Goal: Information Seeking & Learning: Learn about a topic

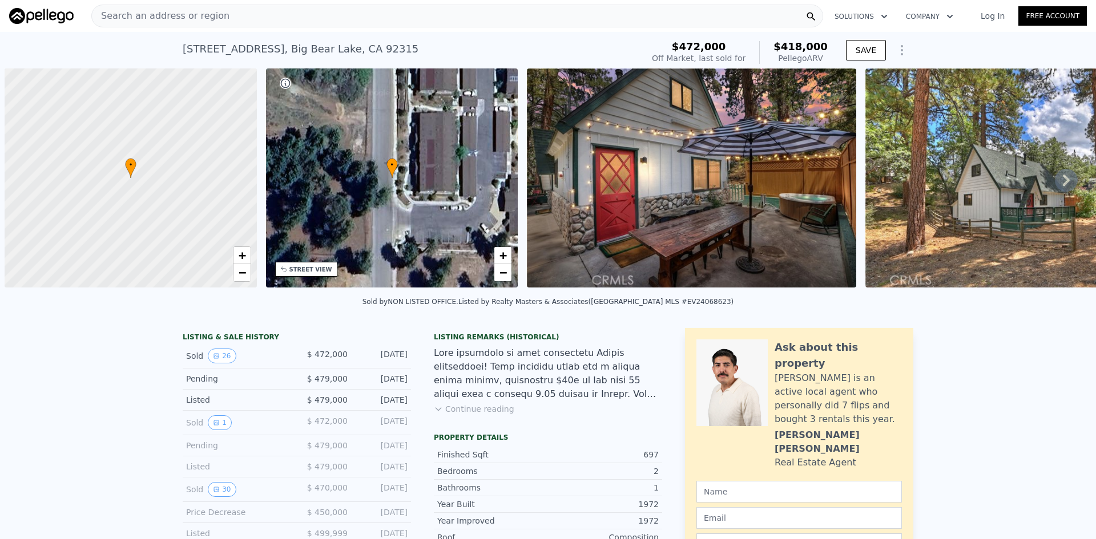
click at [231, 15] on div "Search an address or region" at bounding box center [457, 16] width 732 height 23
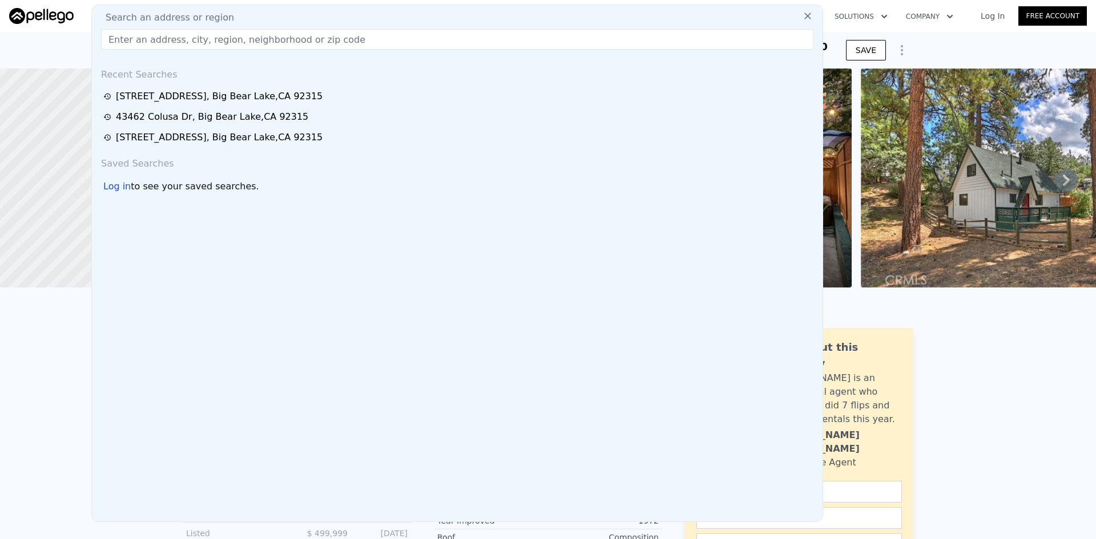
type input "43620 Colusa Dr"
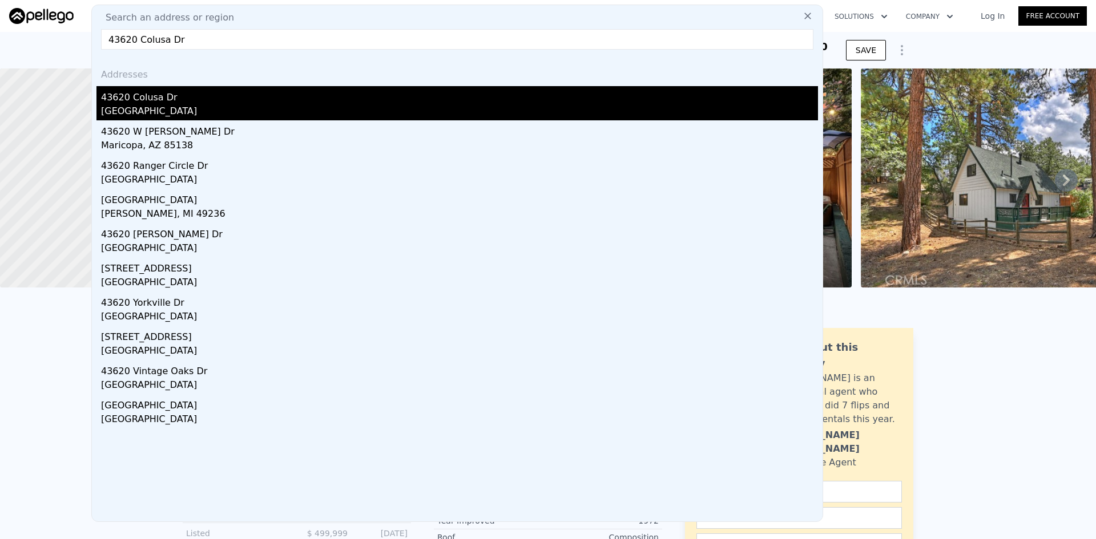
click at [160, 103] on div "43620 Colusa Dr" at bounding box center [459, 95] width 717 height 18
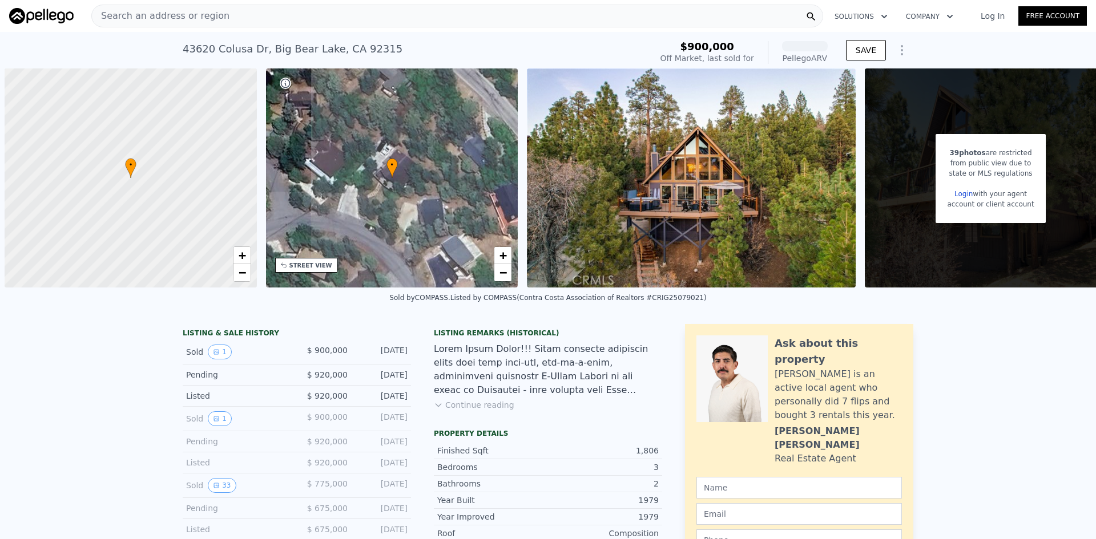
scroll to position [0, 5]
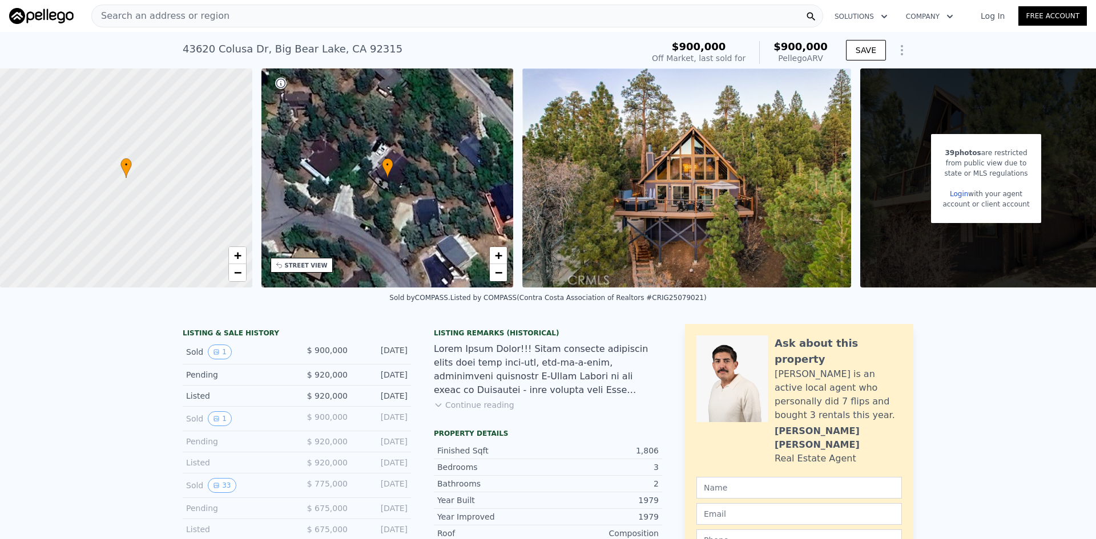
click at [789, 210] on img at bounding box center [686, 177] width 329 height 219
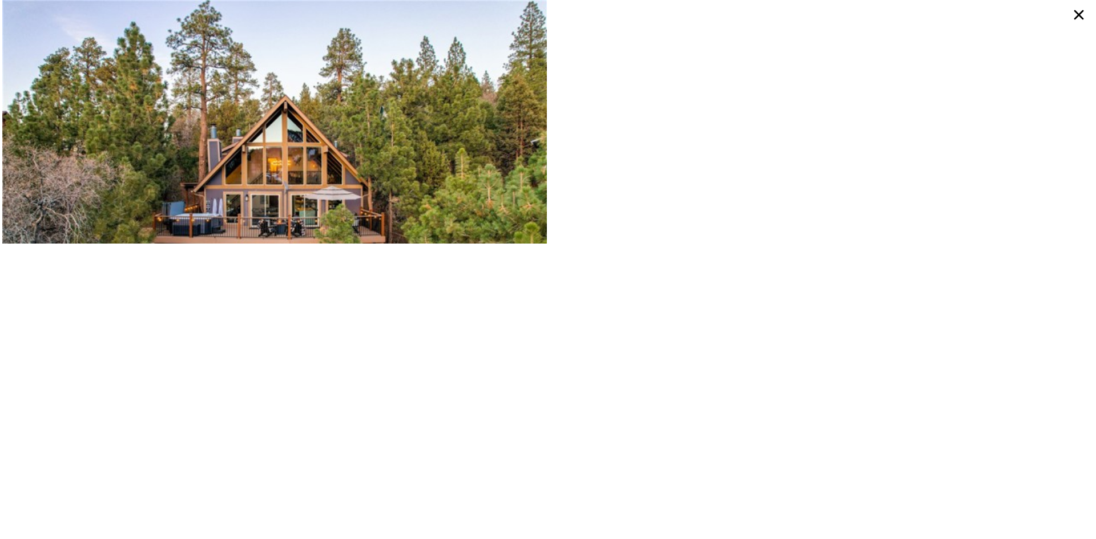
type input "1"
type input "3"
type input "1"
type input "2"
type input "530"
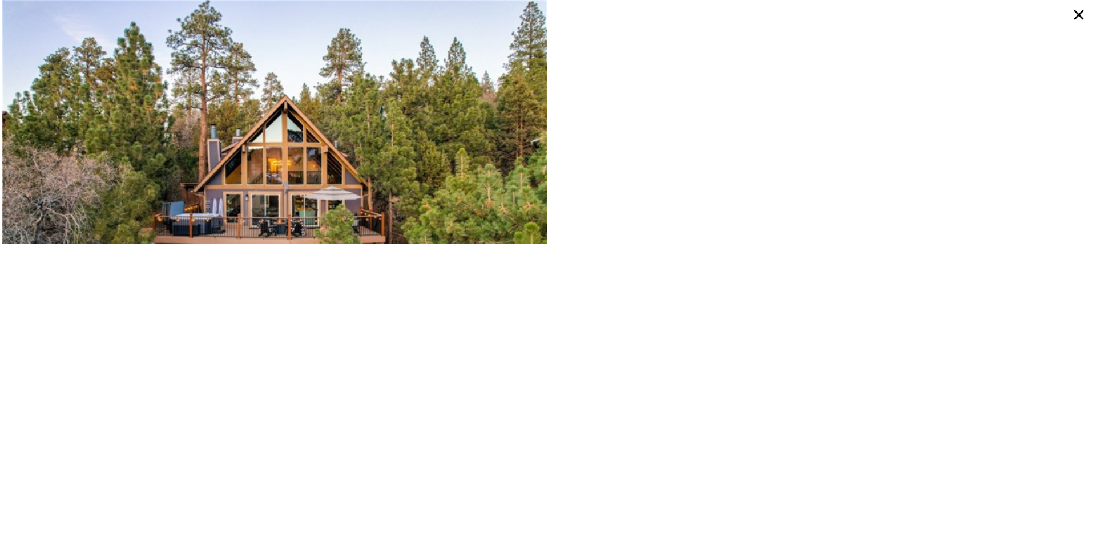
type input "971"
type input "4834"
type input "10880"
type input "$ 418,000"
type input "4"
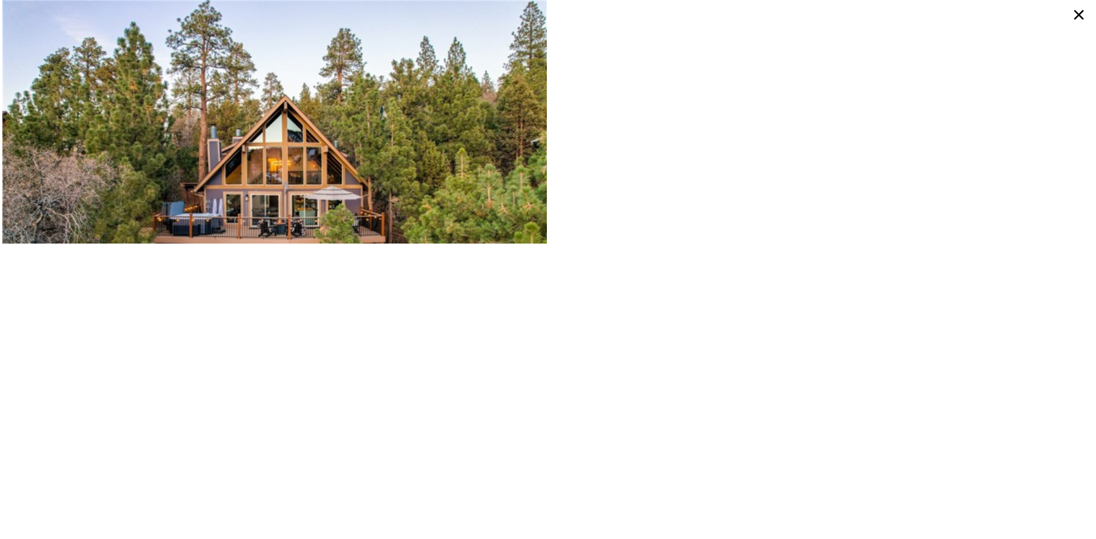
type input "-$ 103,419"
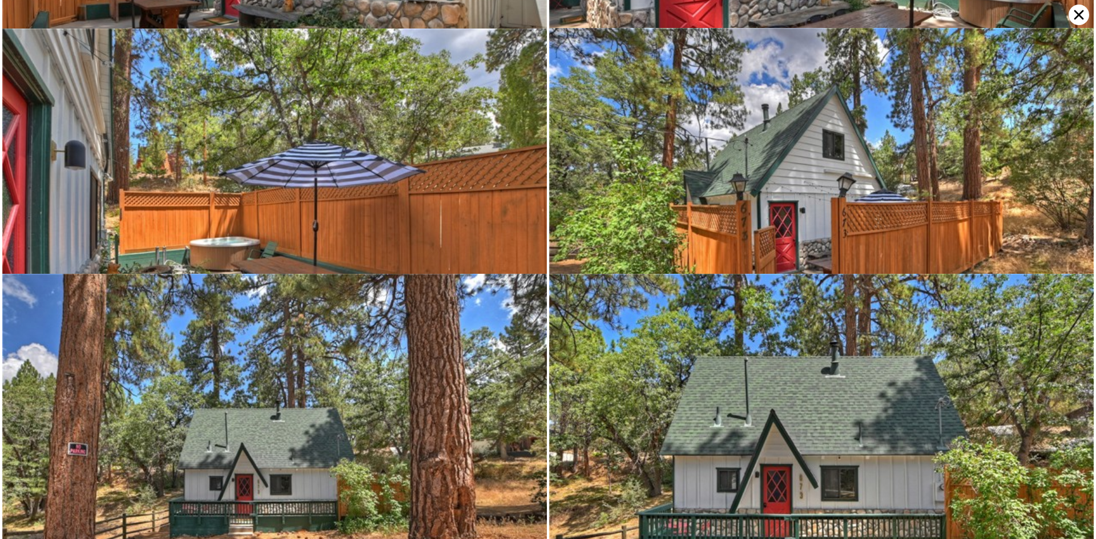
scroll to position [2704, 0]
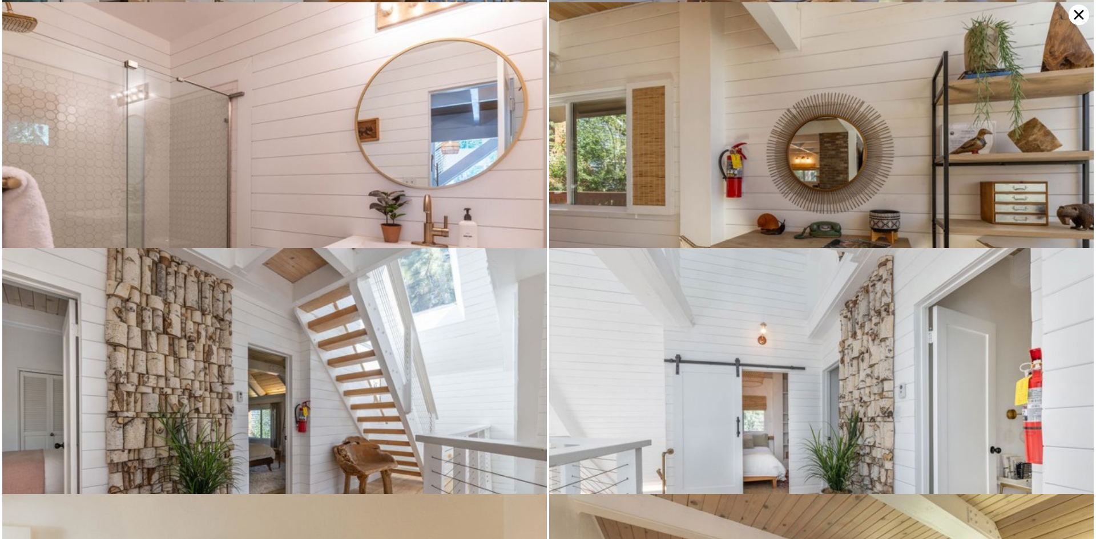
type input "3"
type input "4"
type input "3"
type input "1456"
type input "2760"
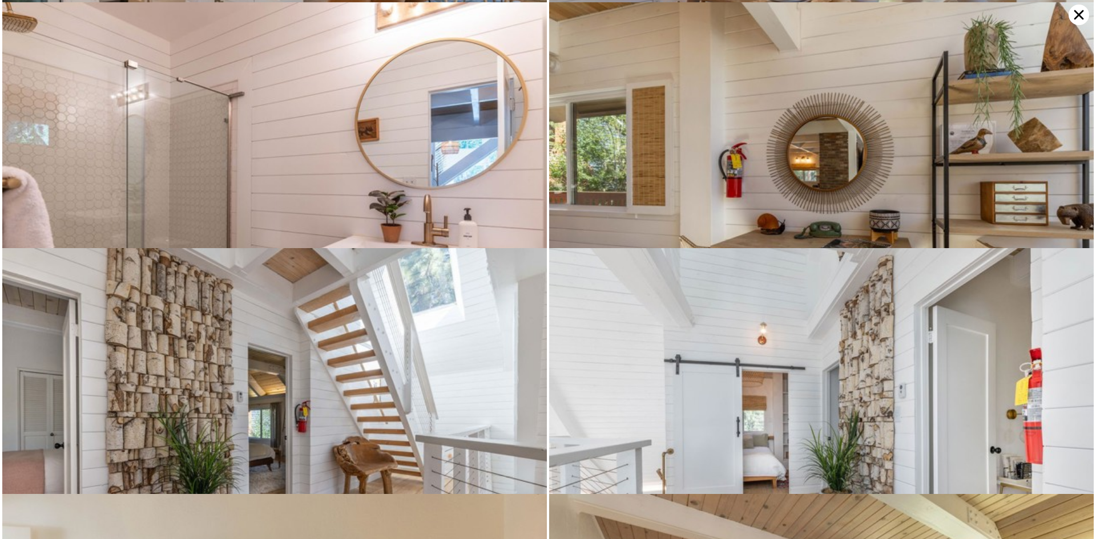
type input "6240"
type input "10247"
type input "$ 907,000"
type input "6"
type input "-$ 321,139"
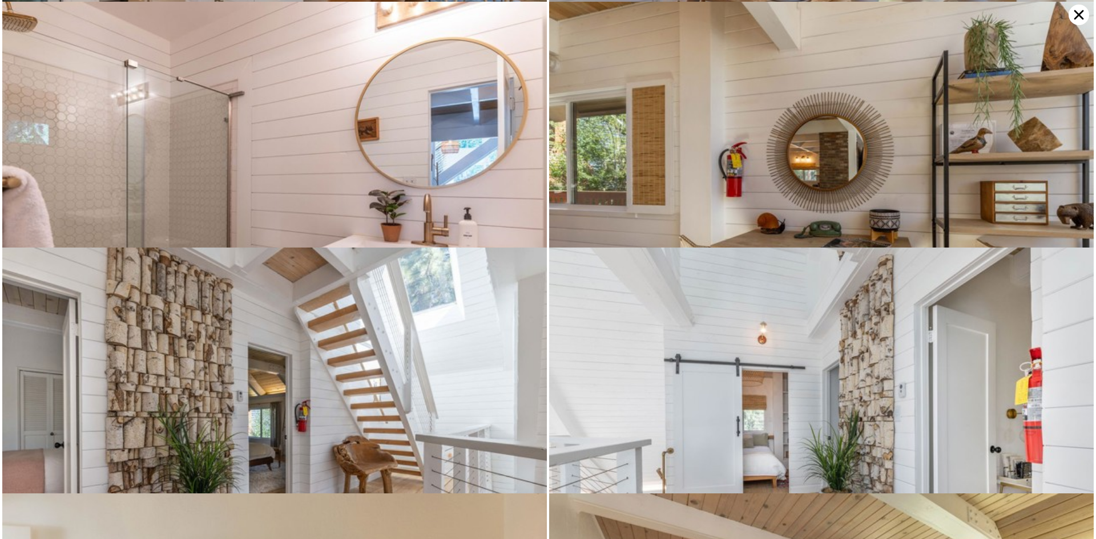
scroll to position [2706, 0]
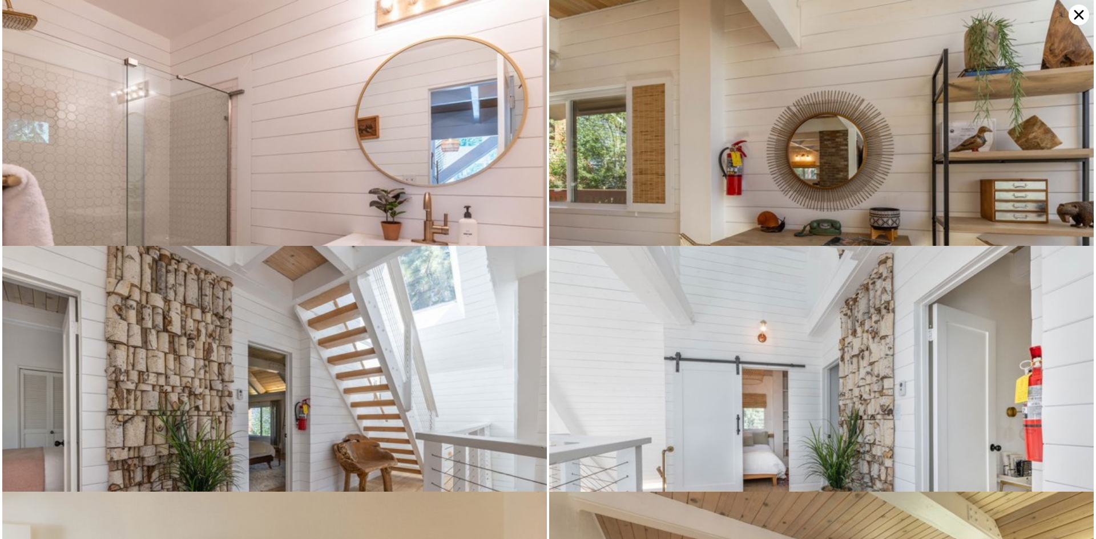
type input "1"
type input "3"
type input "2"
type input "530"
type input "971"
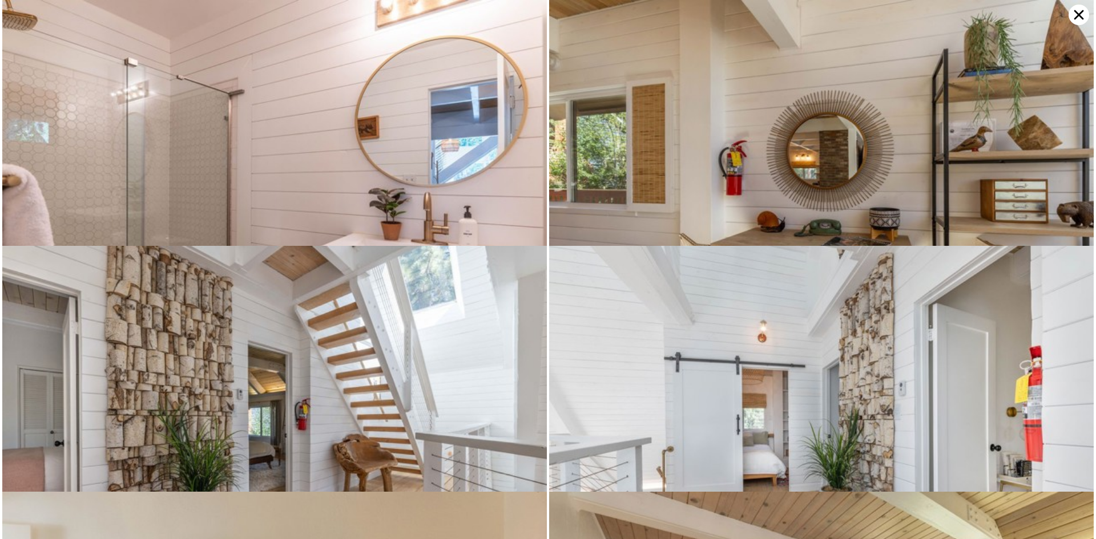
type input "4834"
type input "10880"
type input "$ 418,000"
type input "4"
type input "-$ 103,419"
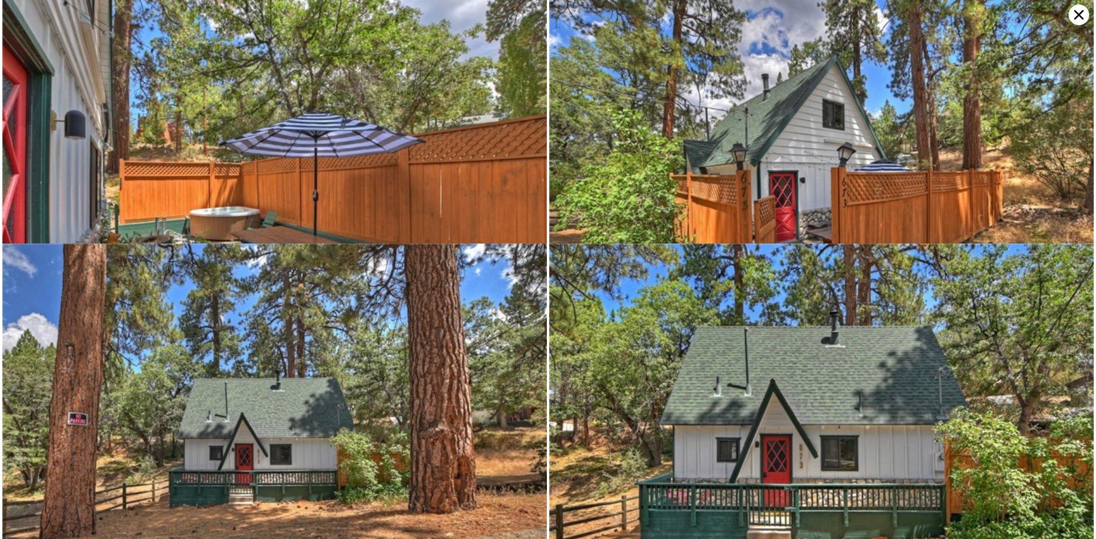
scroll to position [2704, 0]
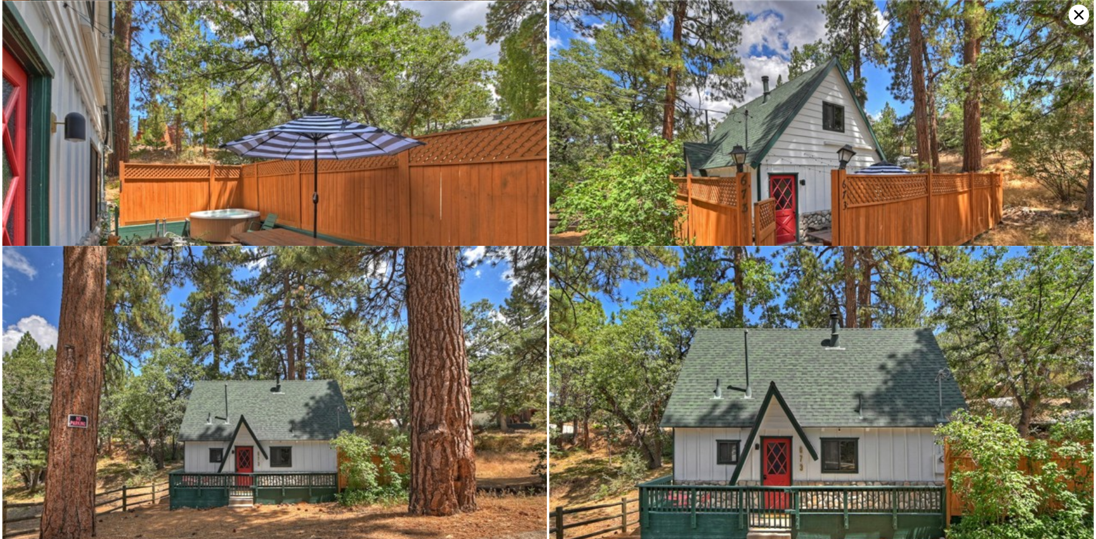
type input "3"
type input "4"
type input "2"
type input "3"
type input "1360"
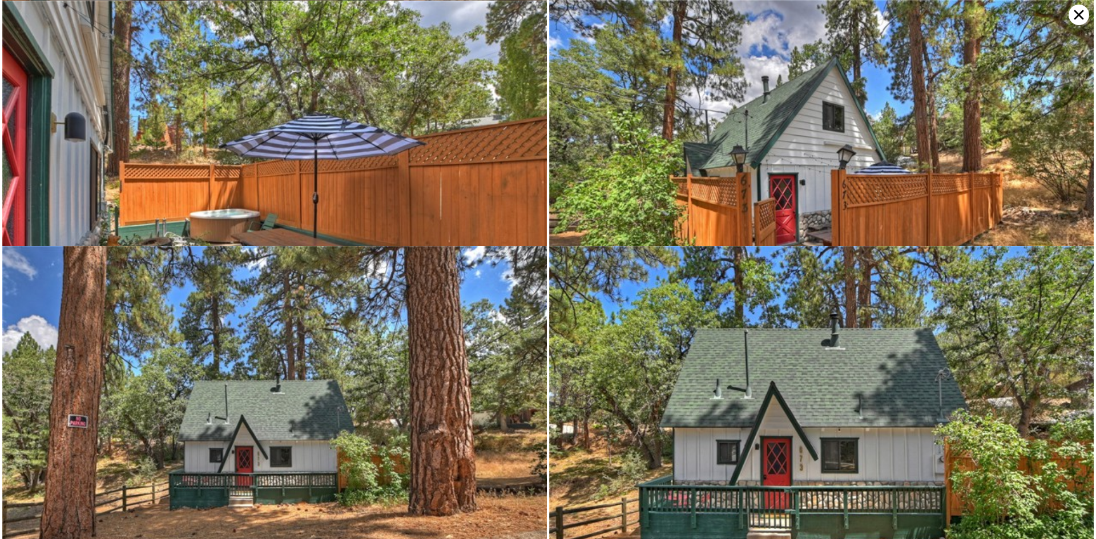
type input "2349"
type input "7227"
type input "11280"
type input "$ 900,000"
type input "5"
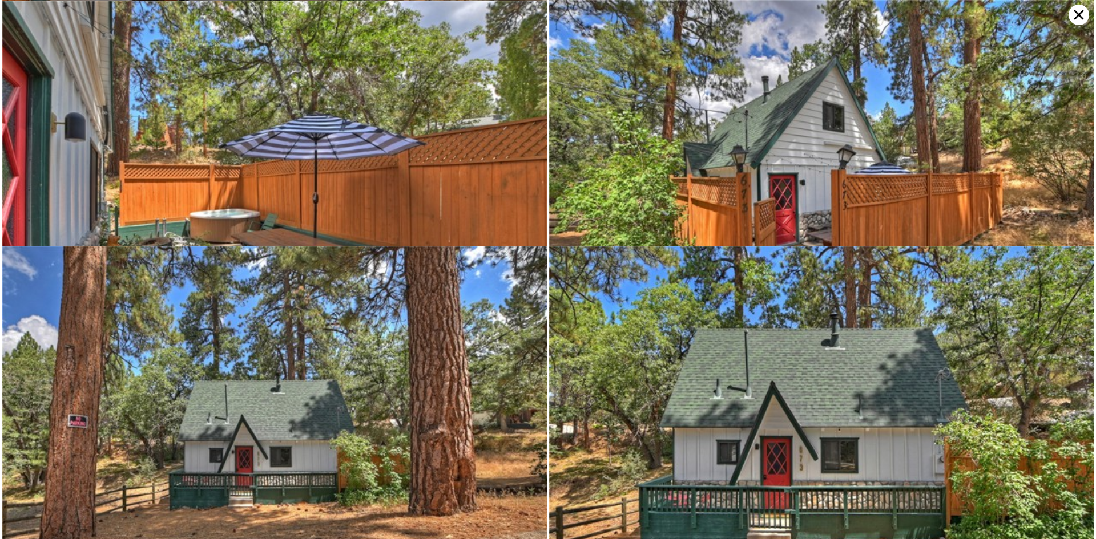
type input "-$ 105,769"
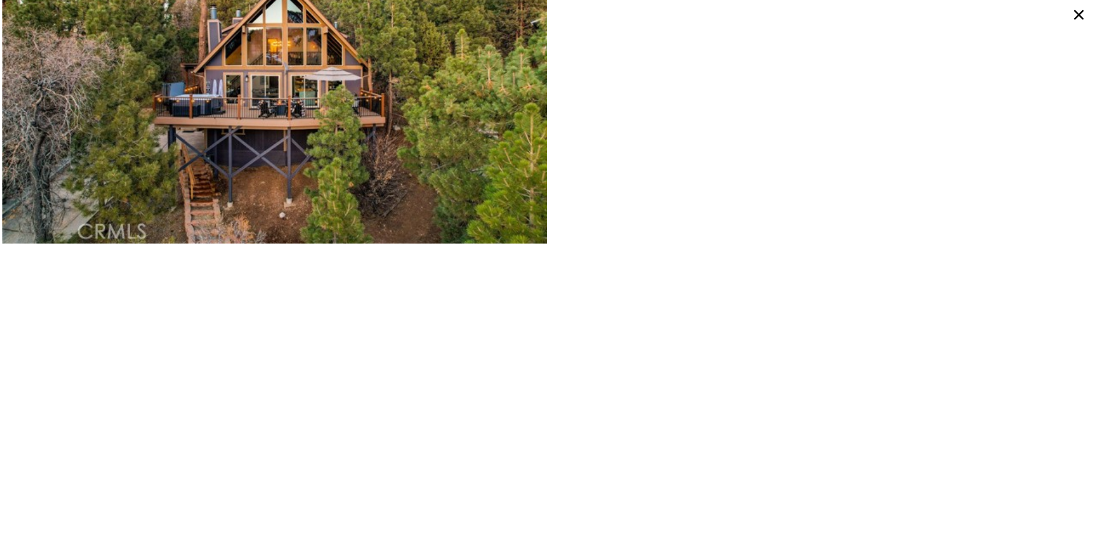
scroll to position [116, 0]
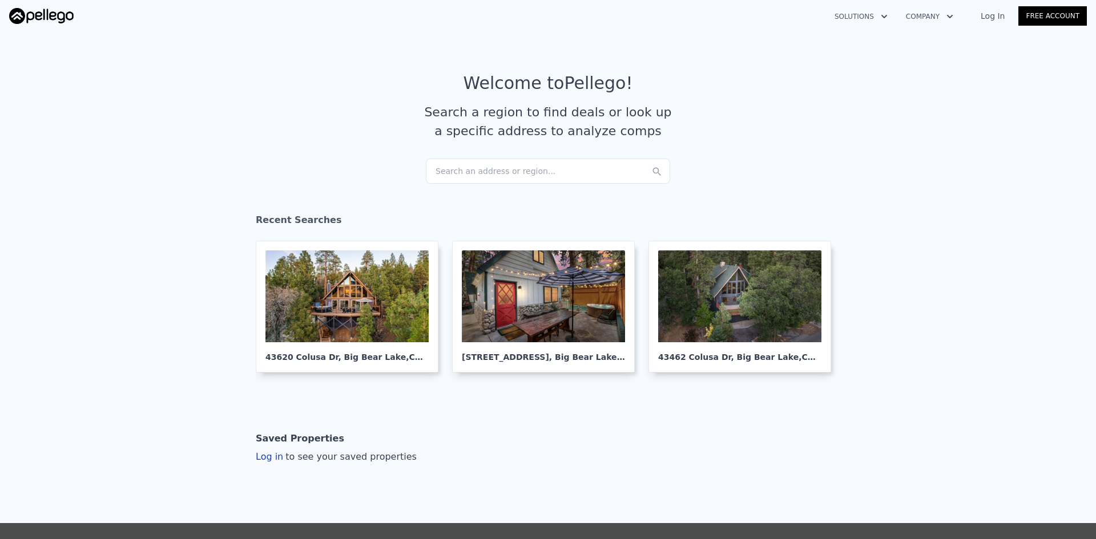
click at [484, 170] on div "Search an address or region..." at bounding box center [548, 171] width 244 height 25
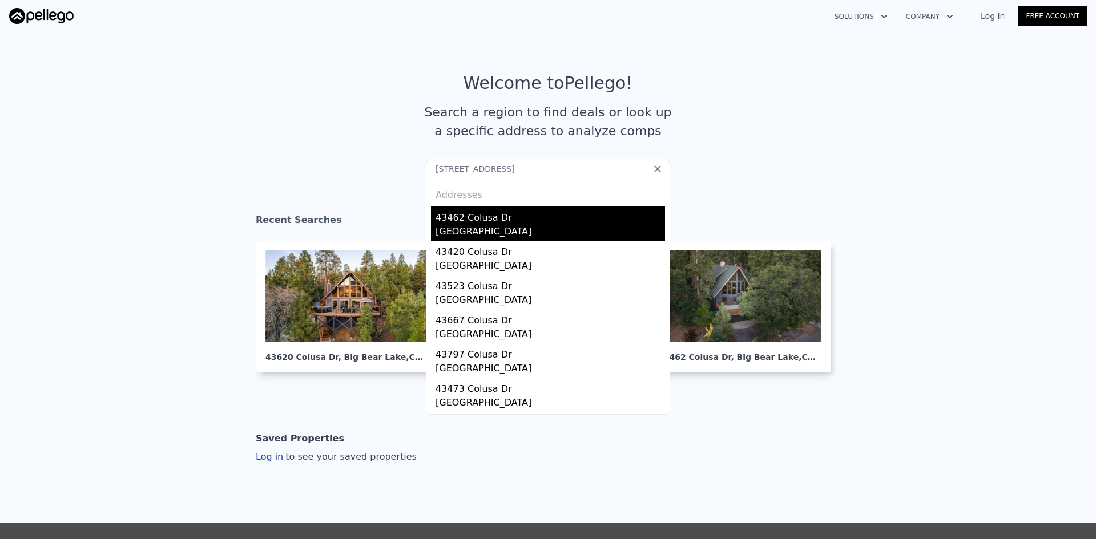
type input "43462 Colusa Dr, Big Bear Lake, CA 92315"
click at [475, 222] on div "43462 Colusa Dr" at bounding box center [550, 216] width 229 height 18
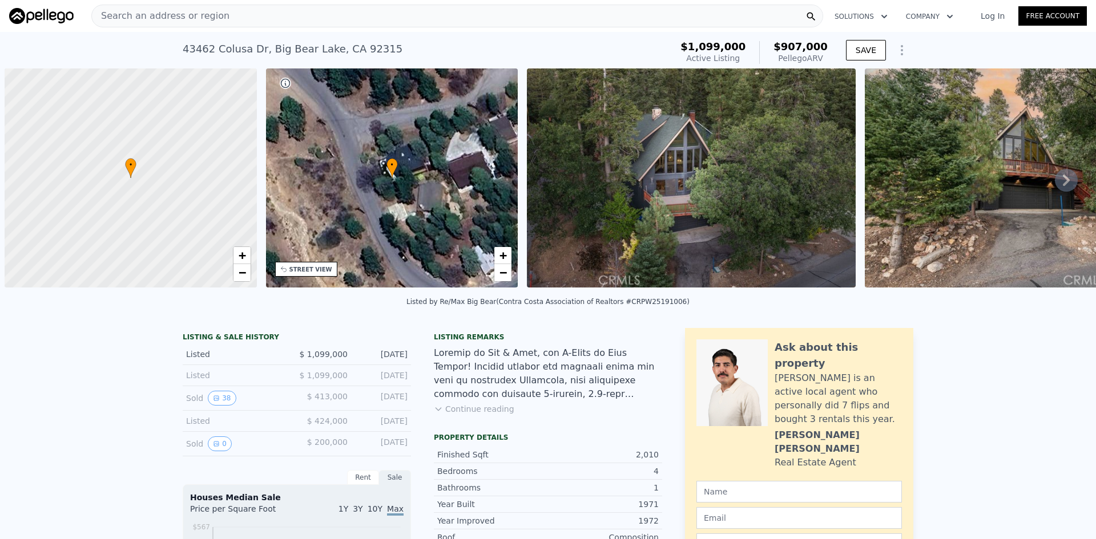
scroll to position [0, 5]
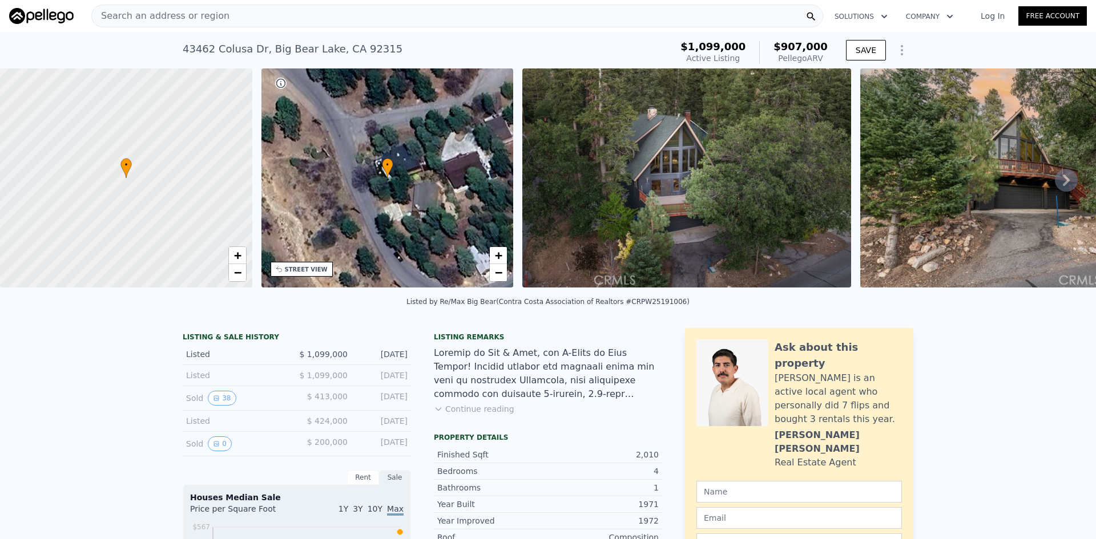
click at [1063, 181] on icon at bounding box center [1066, 180] width 7 height 11
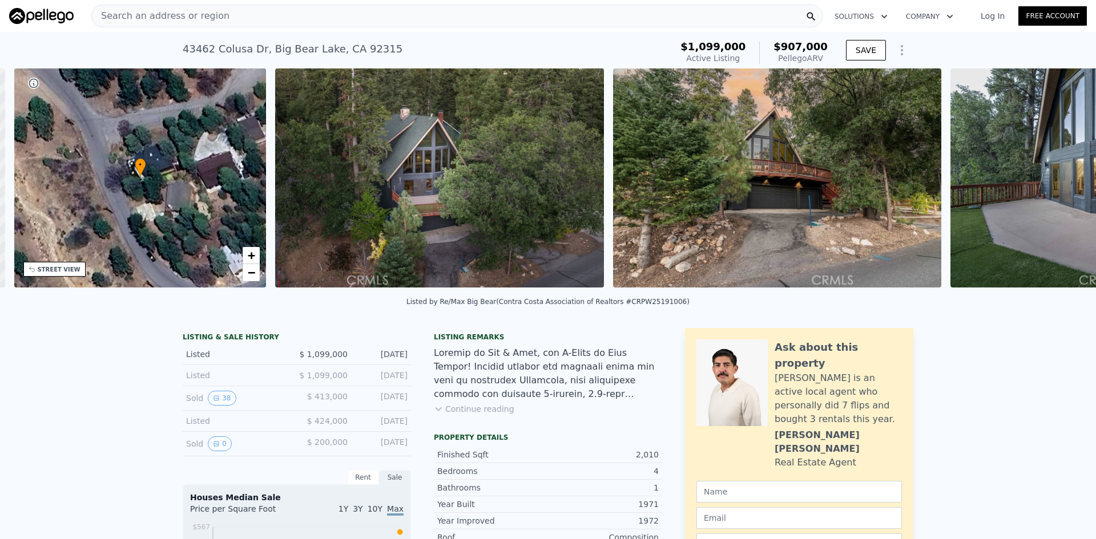
scroll to position [0, 266]
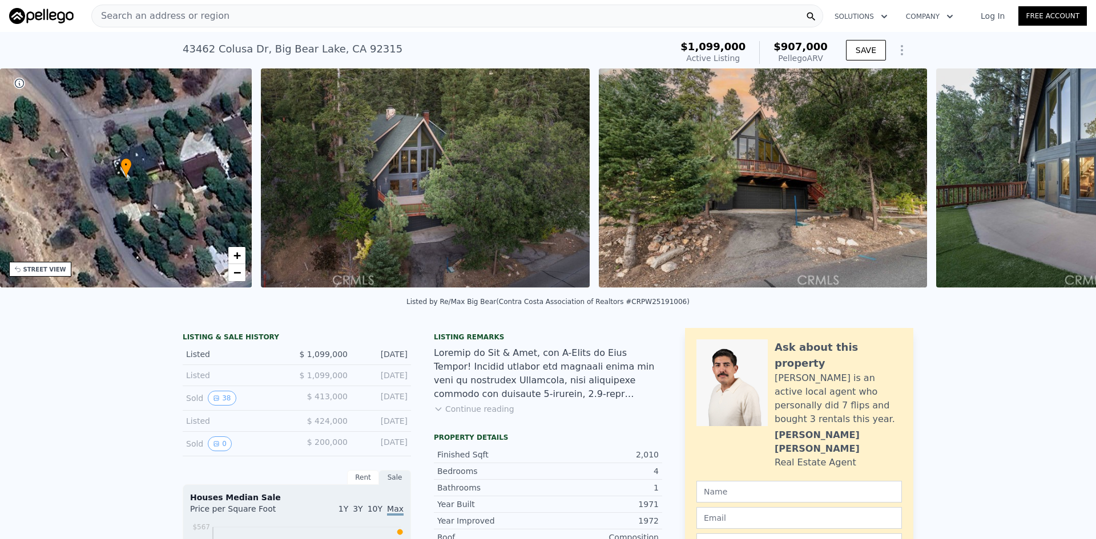
click at [1061, 181] on img at bounding box center [1100, 177] width 329 height 219
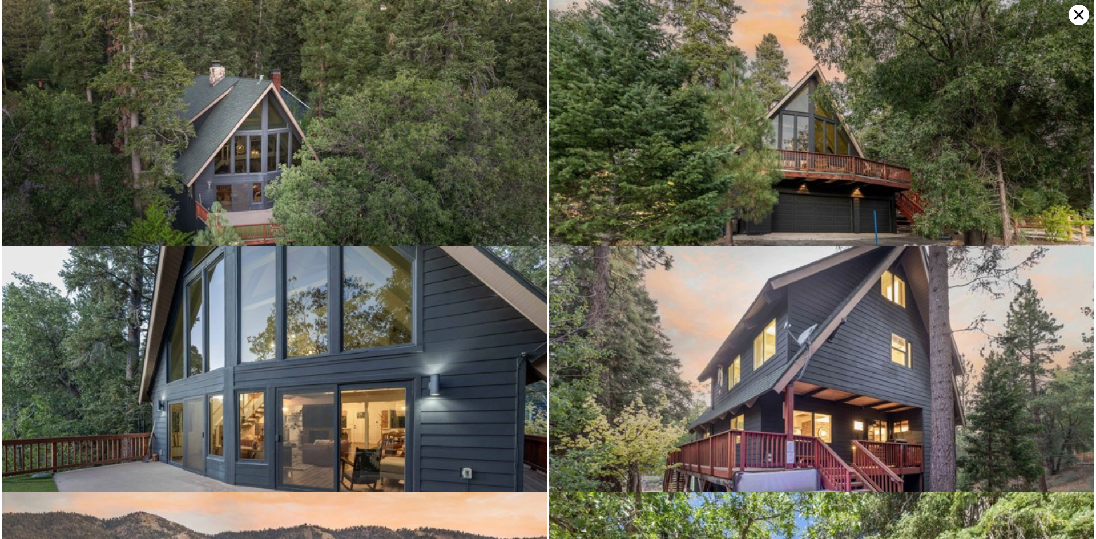
scroll to position [67, 0]
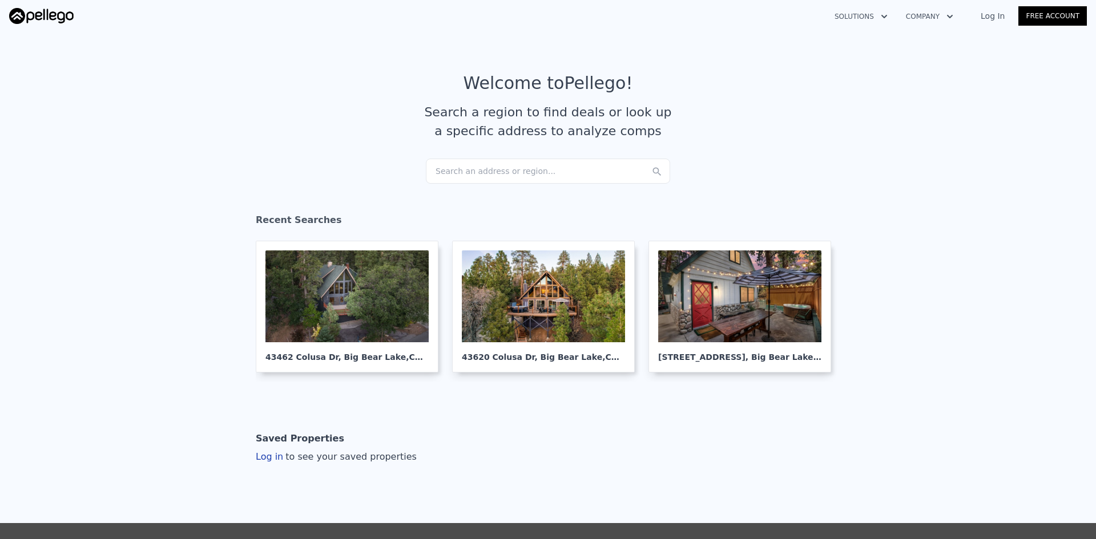
click at [483, 175] on div "Search an address or region..." at bounding box center [548, 171] width 244 height 25
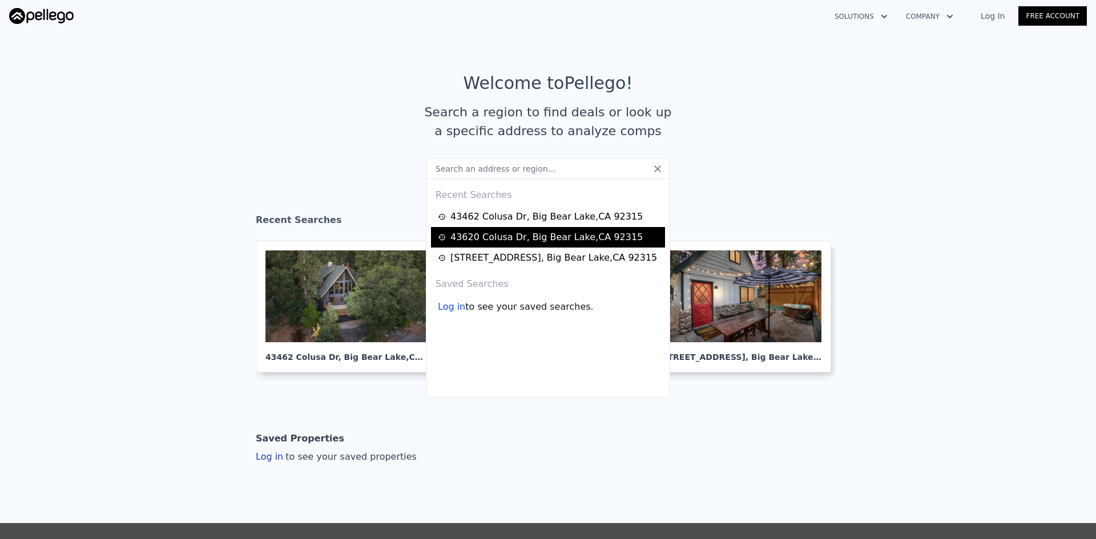
click at [510, 237] on div "43620 Colusa Dr , Big Bear Lake , CA 92315" at bounding box center [546, 238] width 192 height 14
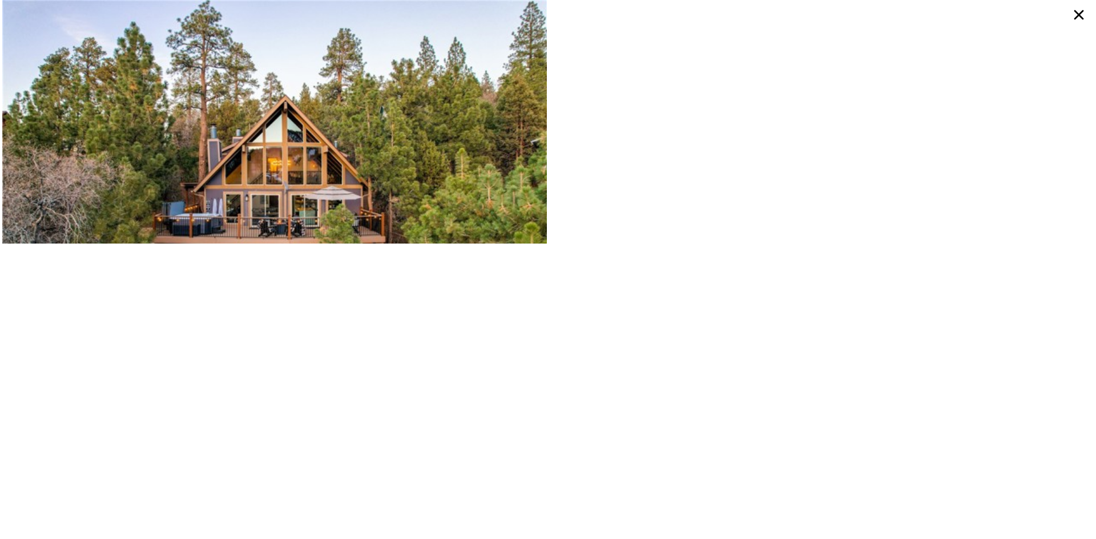
scroll to position [0, 5]
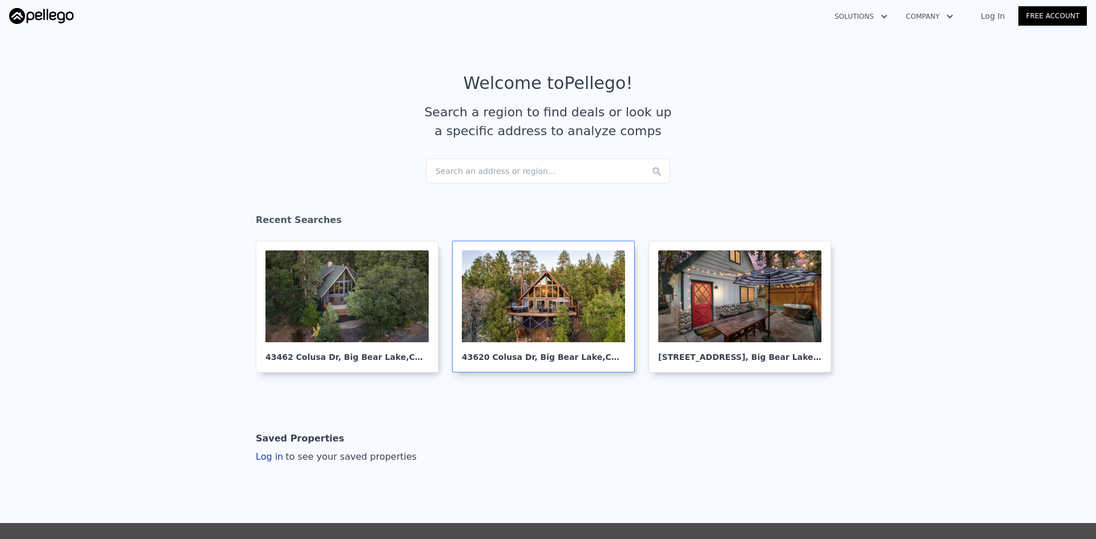
click at [536, 285] on div at bounding box center [543, 297] width 163 height 92
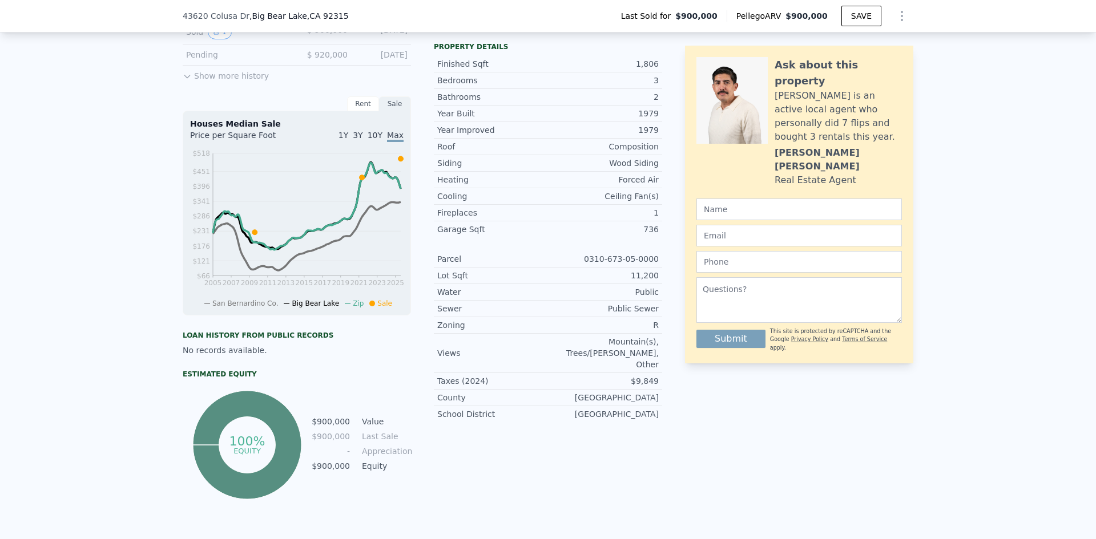
scroll to position [510, 0]
